Goal: Task Accomplishment & Management: Manage account settings

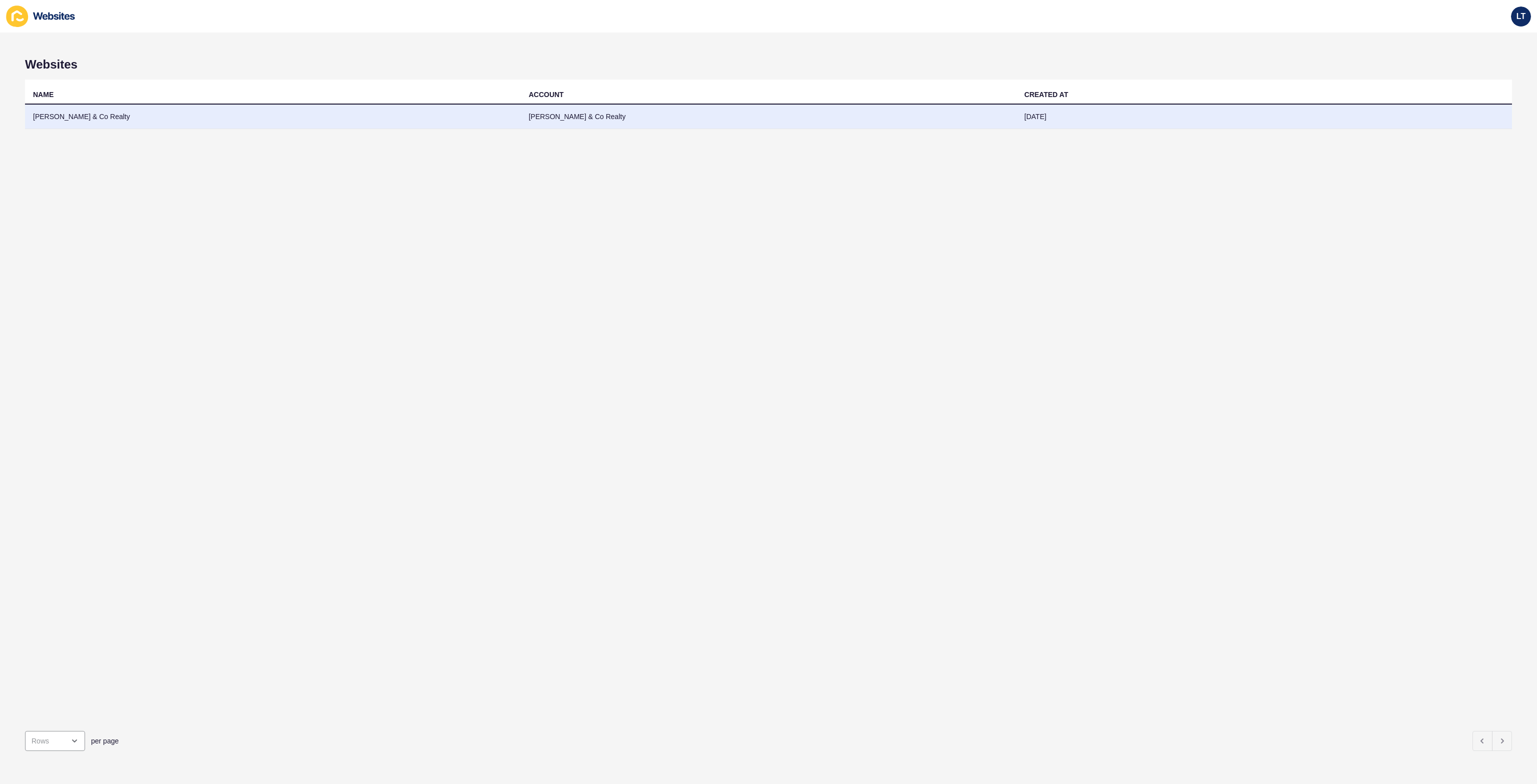
click at [564, 113] on td "[PERSON_NAME] & Co Realty" at bounding box center [768, 116] width 496 height 24
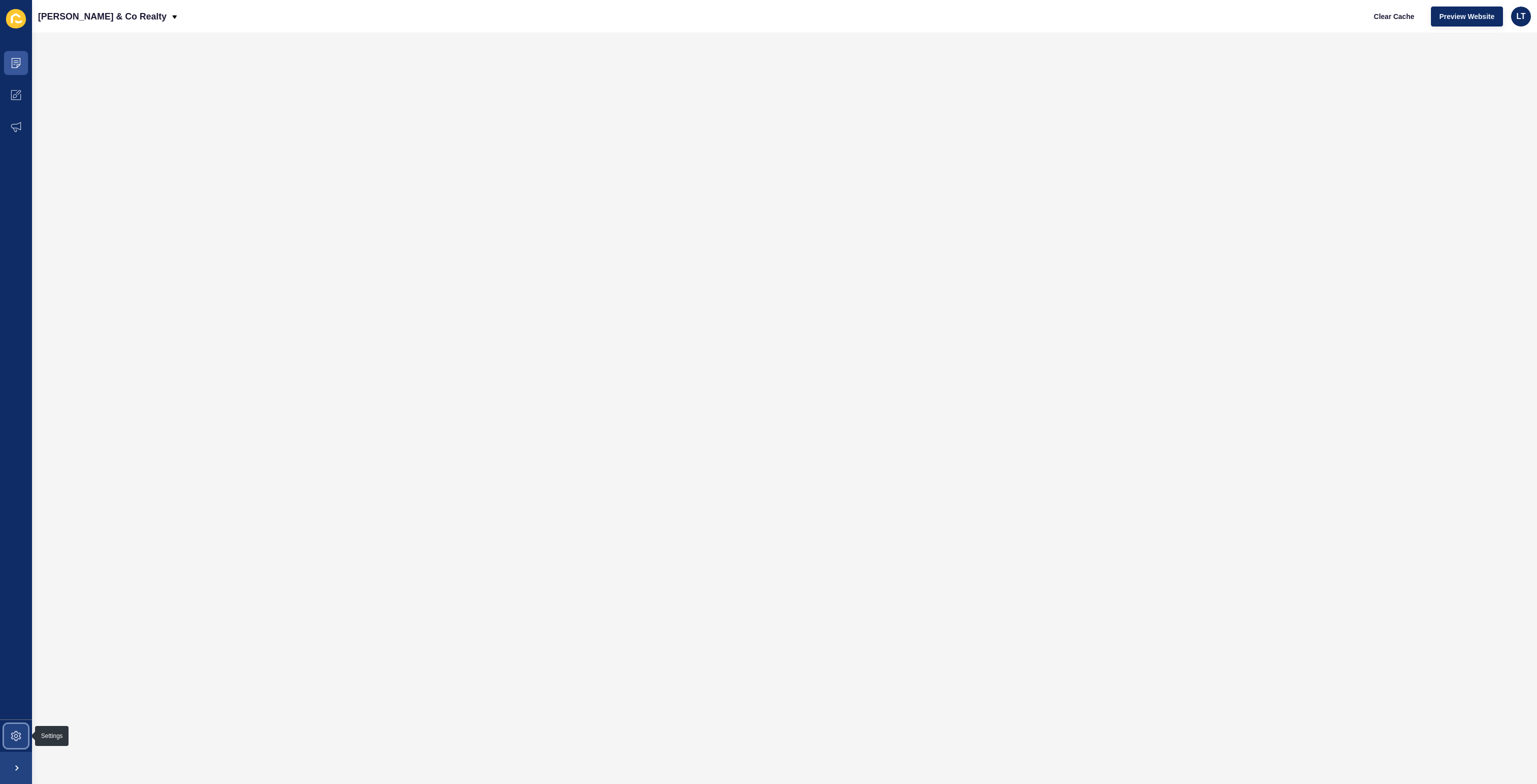
click at [6, 723] on span at bounding box center [16, 736] width 32 height 32
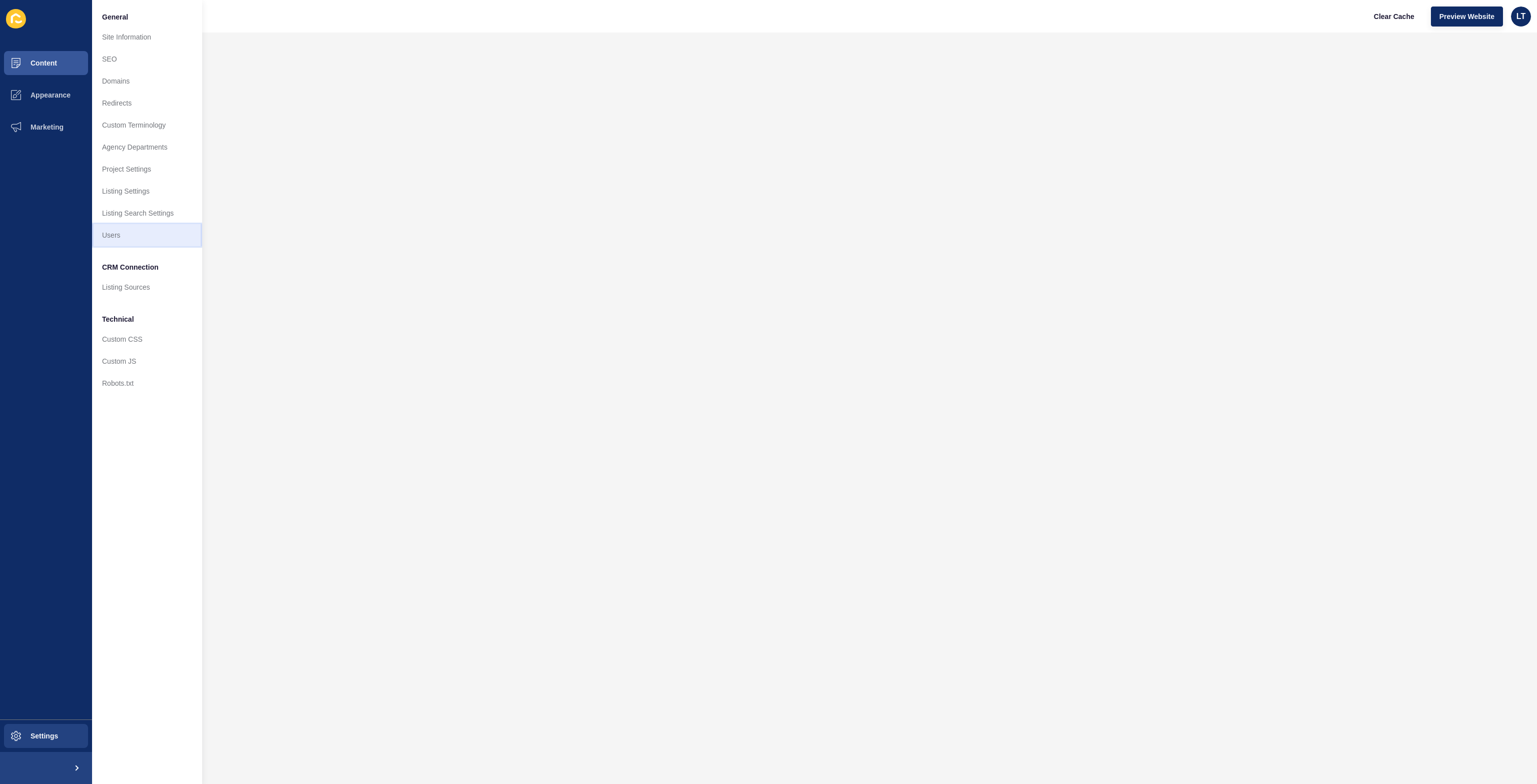
click at [116, 234] on link "Users" at bounding box center [147, 235] width 110 height 22
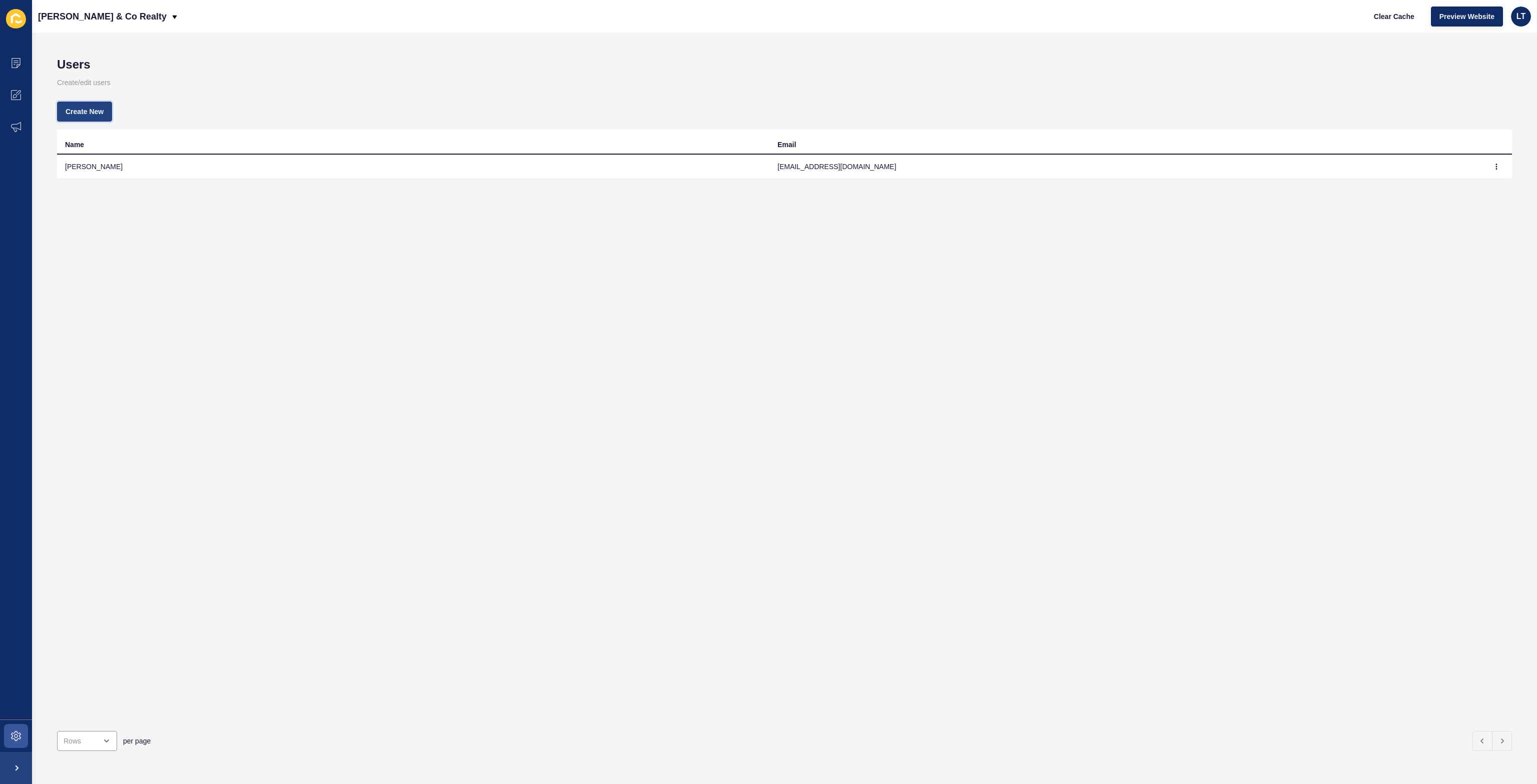
click at [76, 109] on span "Create New" at bounding box center [85, 112] width 38 height 10
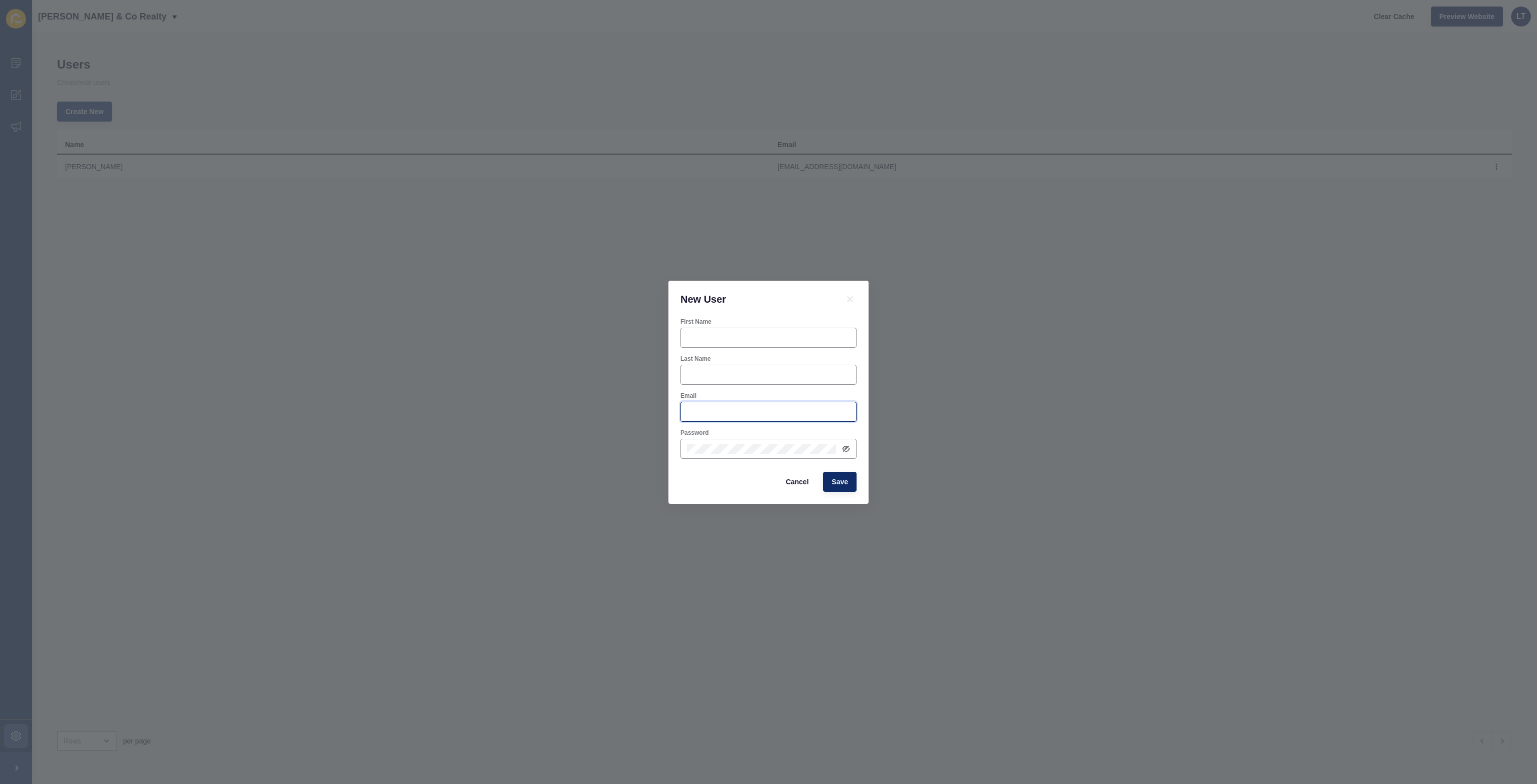
type input "[EMAIL_ADDRESS][DOMAIN_NAME]"
click at [847, 449] on icon at bounding box center [845, 448] width 8 height 8
click at [847, 448] on icon at bounding box center [845, 448] width 2 height 2
click at [808, 482] on span "Cancel" at bounding box center [797, 481] width 23 height 10
